Goal: Information Seeking & Learning: Learn about a topic

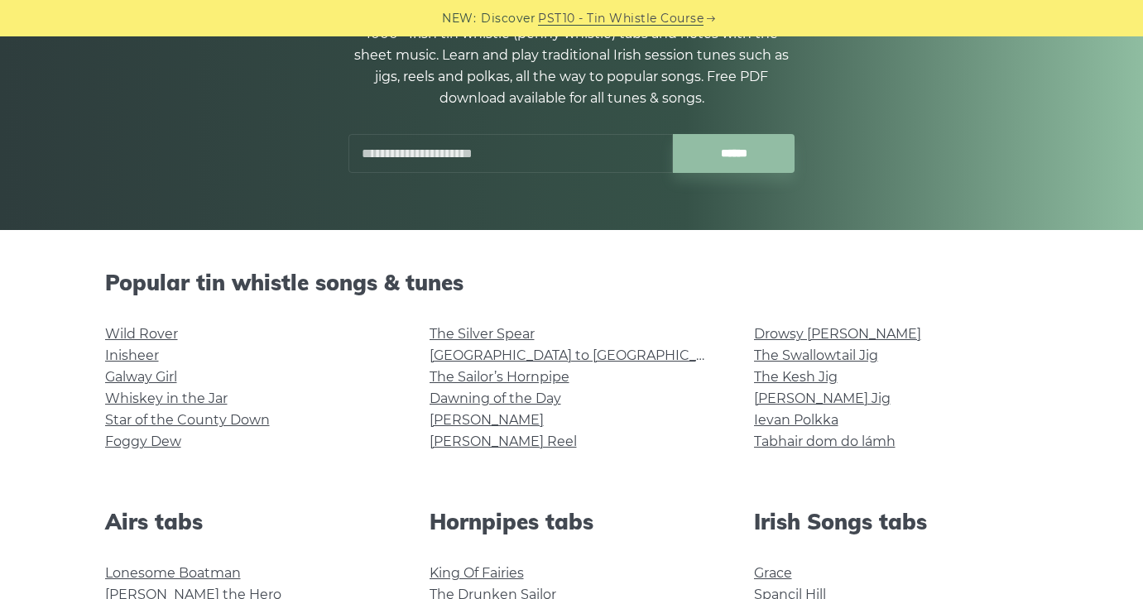
scroll to position [392, 0]
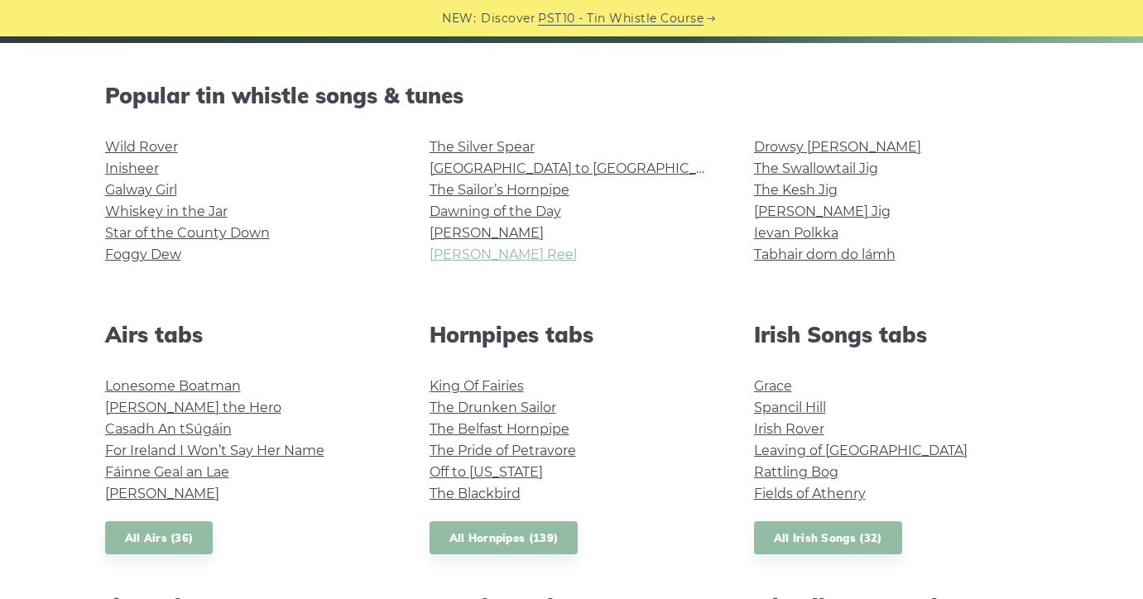
click at [449, 250] on link "[PERSON_NAME] Reel" at bounding box center [503, 255] width 147 height 16
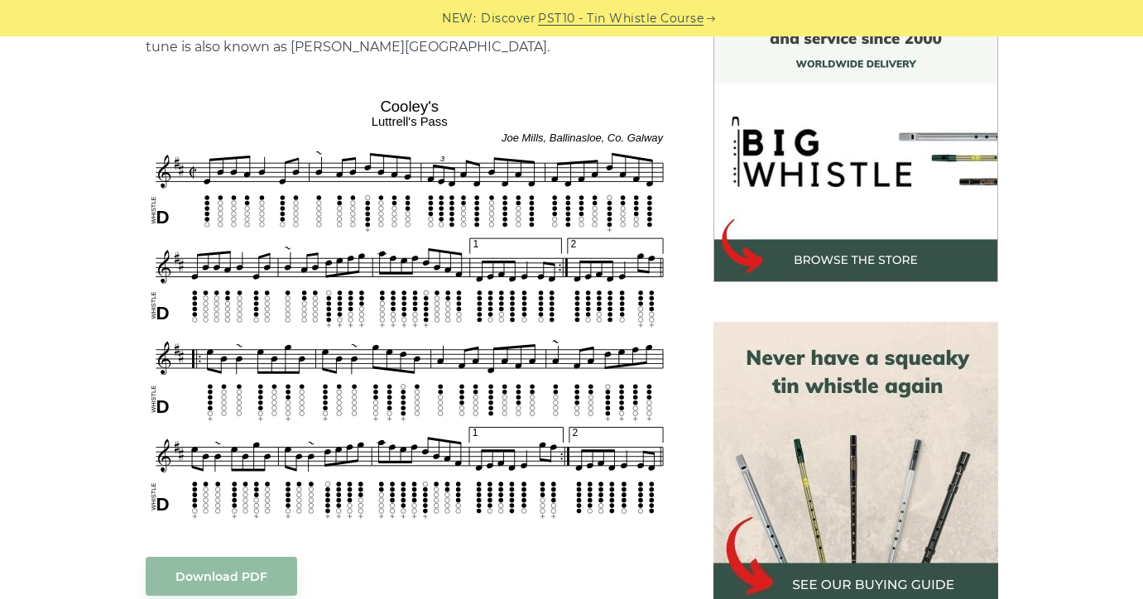
scroll to position [480, 0]
